Goal: Navigation & Orientation: Understand site structure

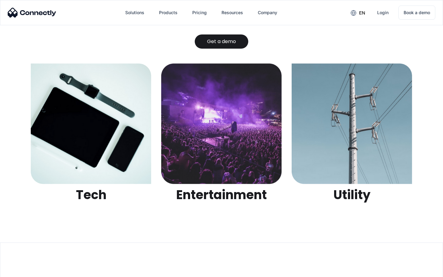
scroll to position [1943, 0]
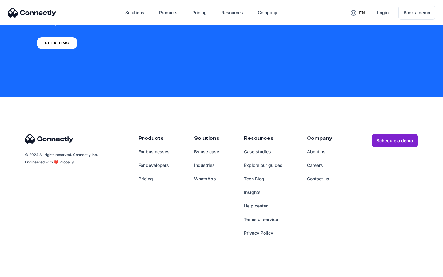
scroll to position [467, 0]
